Goal: Task Accomplishment & Management: Complete application form

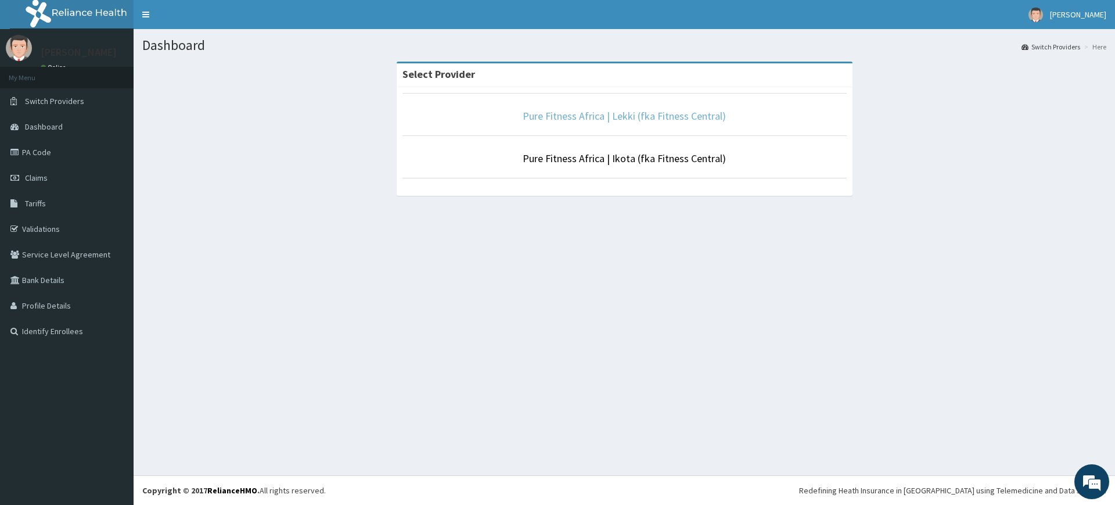
click at [643, 120] on link "Pure Fitness Africa | Lekki (fka Fitness Central)" at bounding box center [624, 115] width 203 height 13
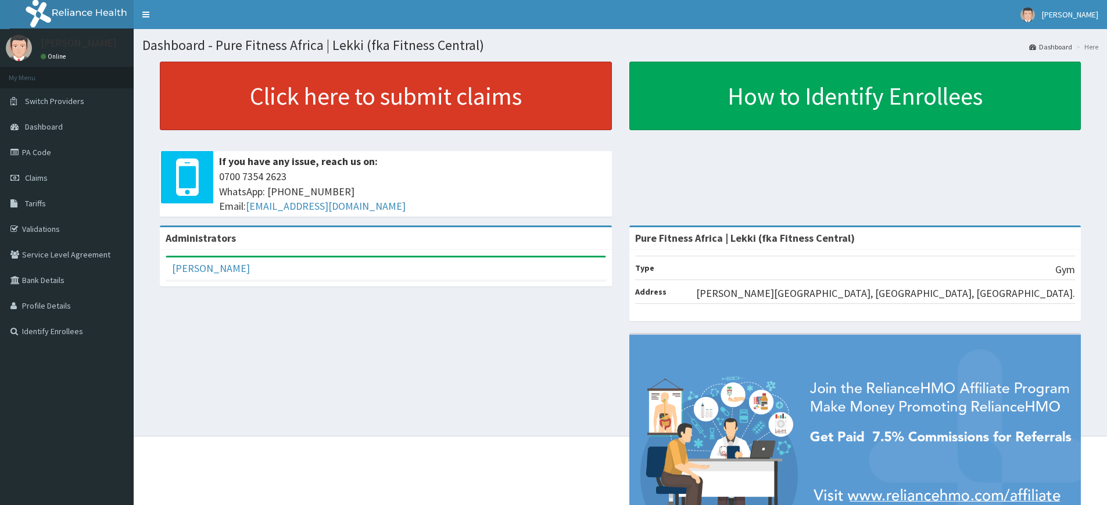
click at [371, 85] on link "Click here to submit claims" at bounding box center [386, 96] width 452 height 69
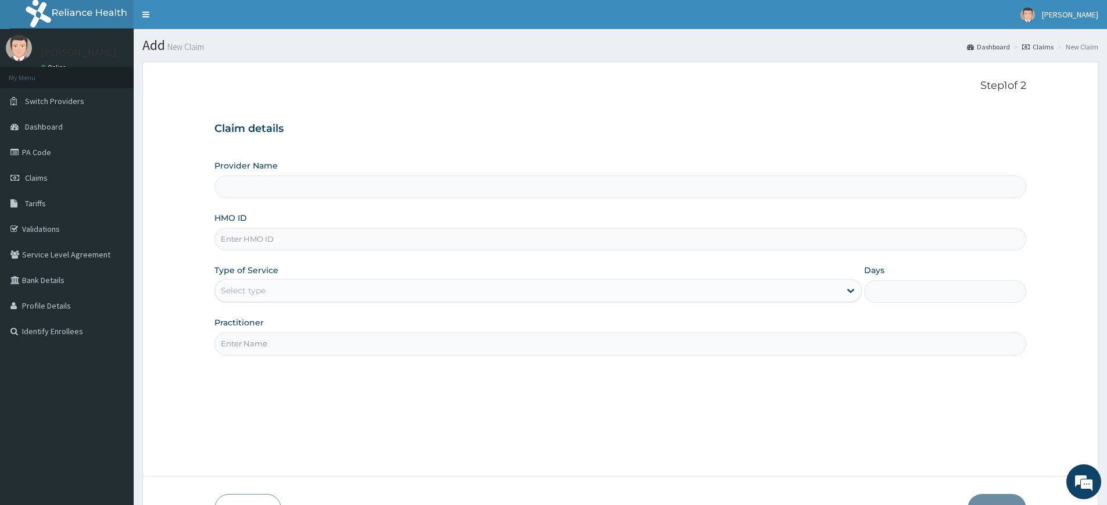
type input "Pure Fitness Africa | Lekki (fka Fitness Central)"
type input "1"
click at [380, 333] on input "Practitioner" at bounding box center [620, 343] width 812 height 23
type input "pure fitness africa"
click at [283, 240] on input "HMO ID" at bounding box center [620, 239] width 812 height 23
